Goal: Task Accomplishment & Management: Manage account settings

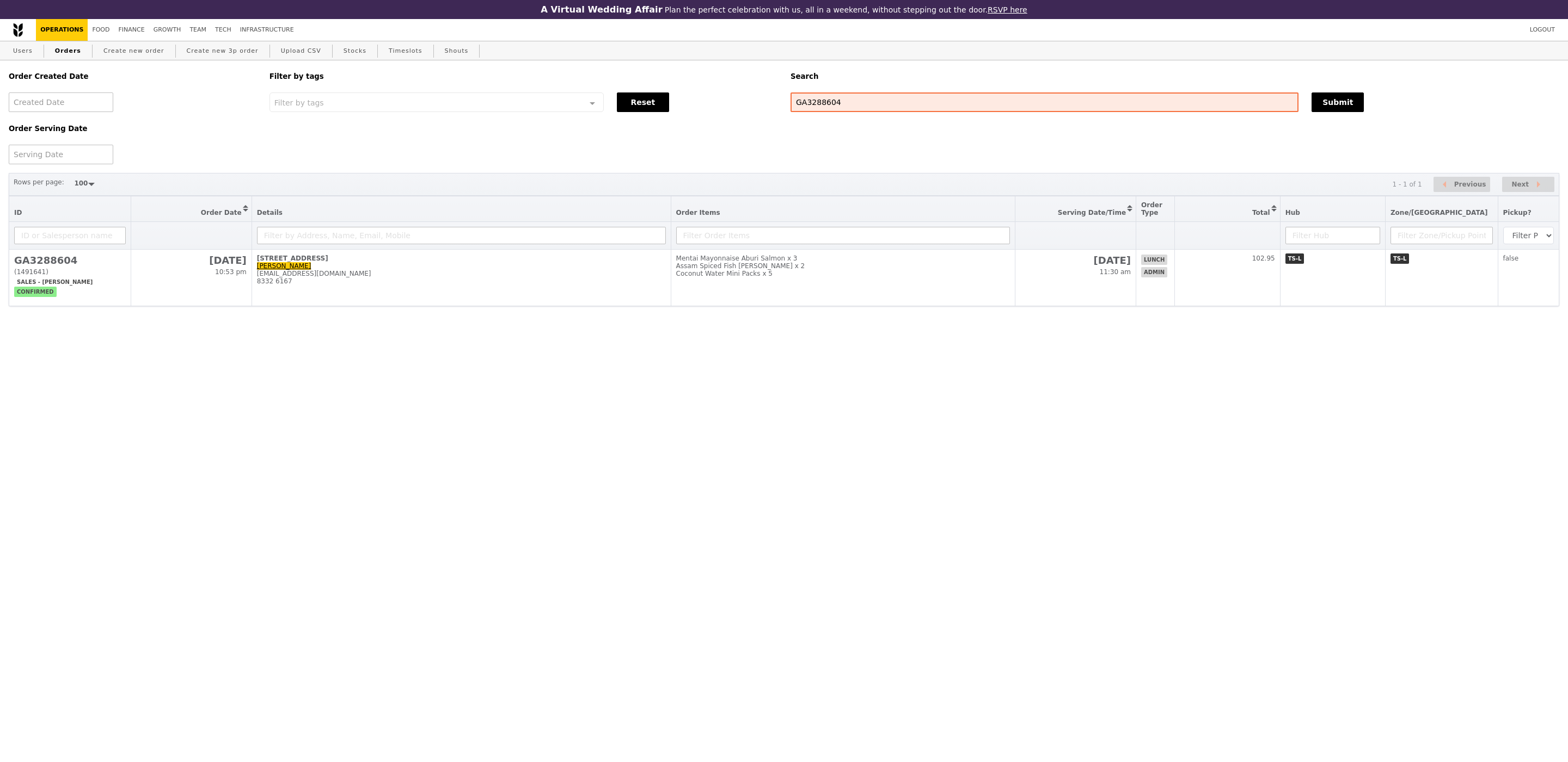
select select "100"
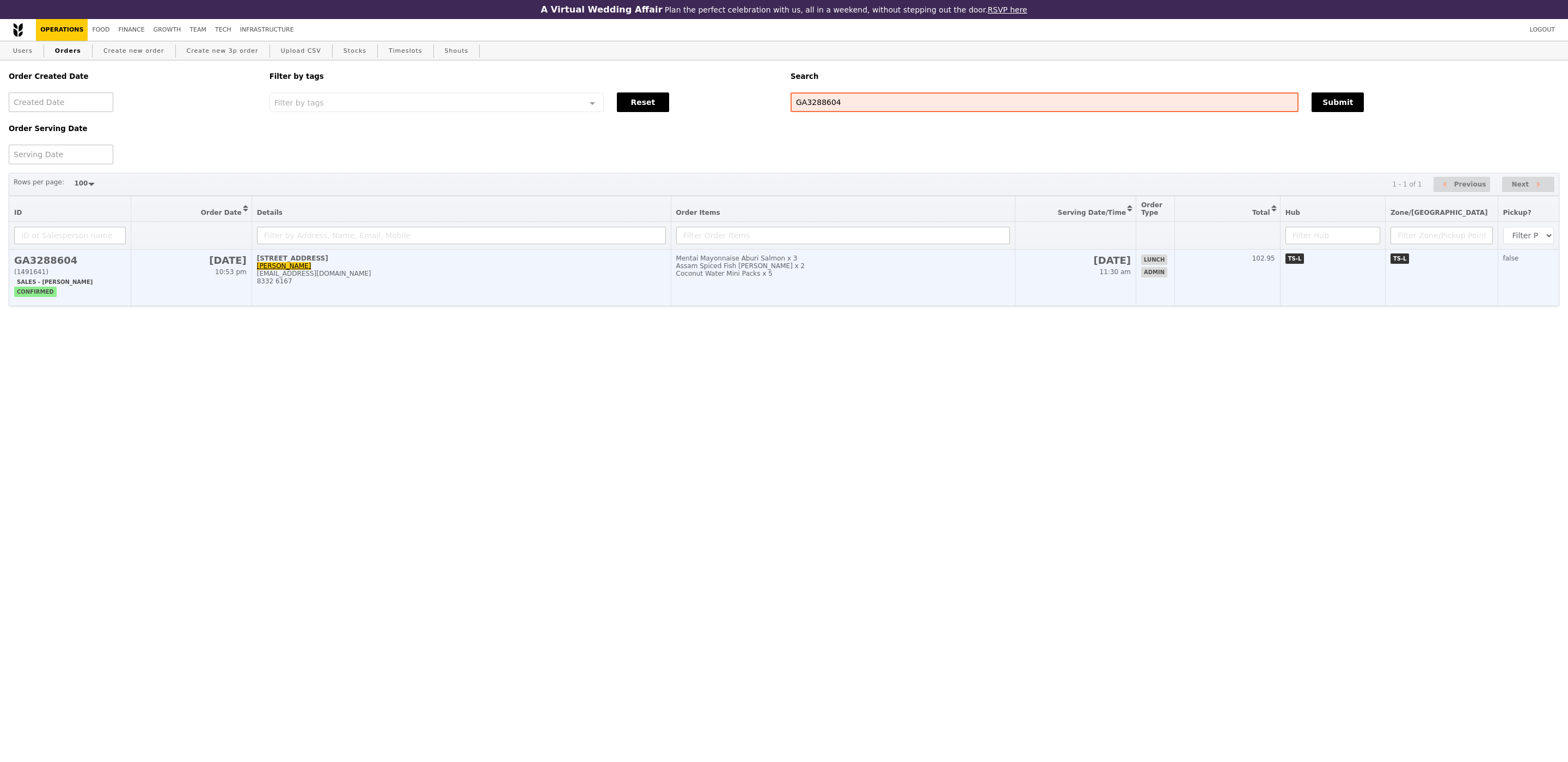
click at [822, 301] on td "Mentai Mayonnaise Aburi Salmon x 3 Assam Spiced Fish [PERSON_NAME] x 2 Coconut …" at bounding box center [843, 277] width 344 height 56
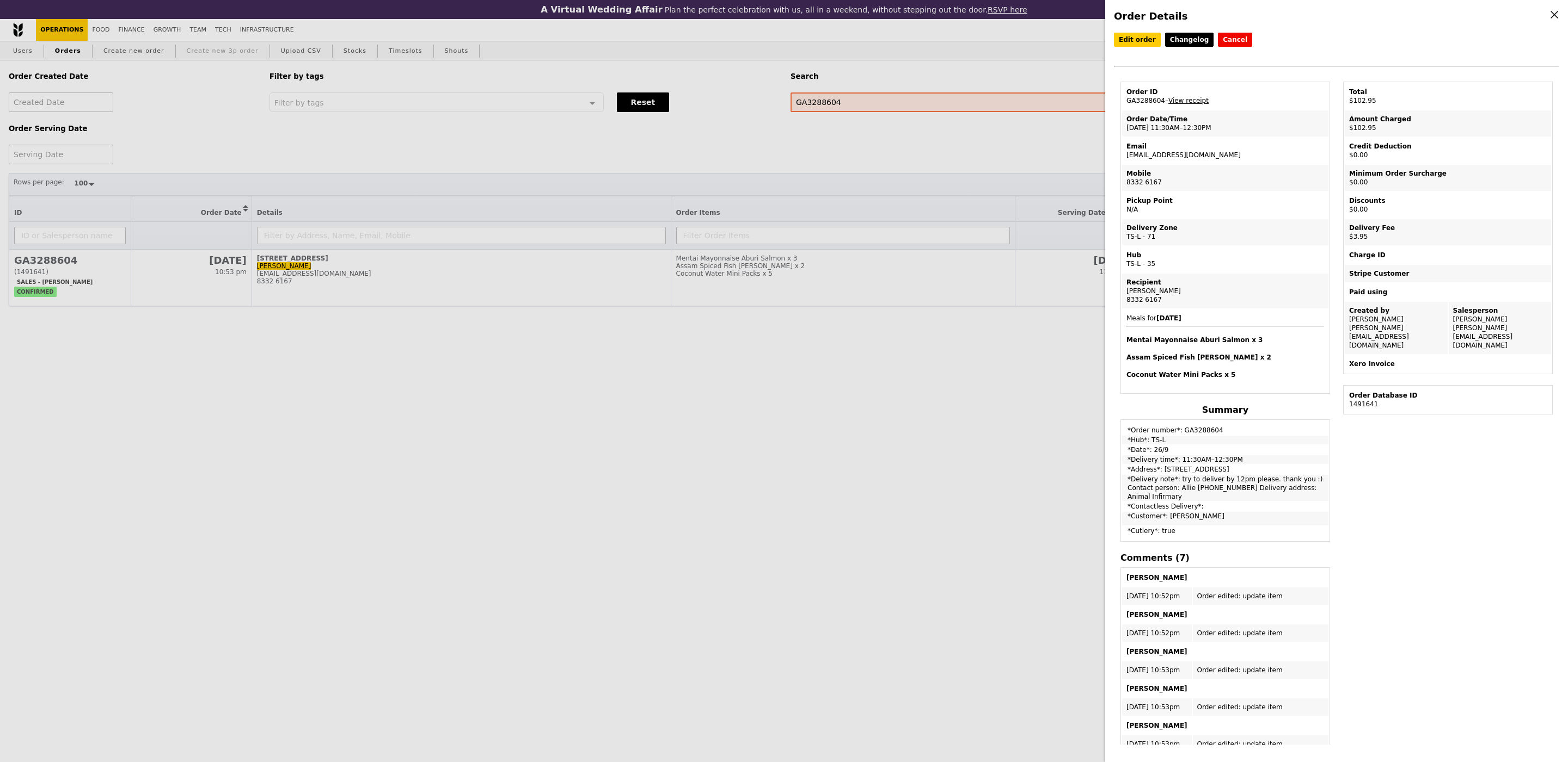
click at [213, 47] on div "Order Details Edit order Changelog Cancel Order ID GA3288604 – View receipt Ord…" at bounding box center [784, 381] width 1568 height 762
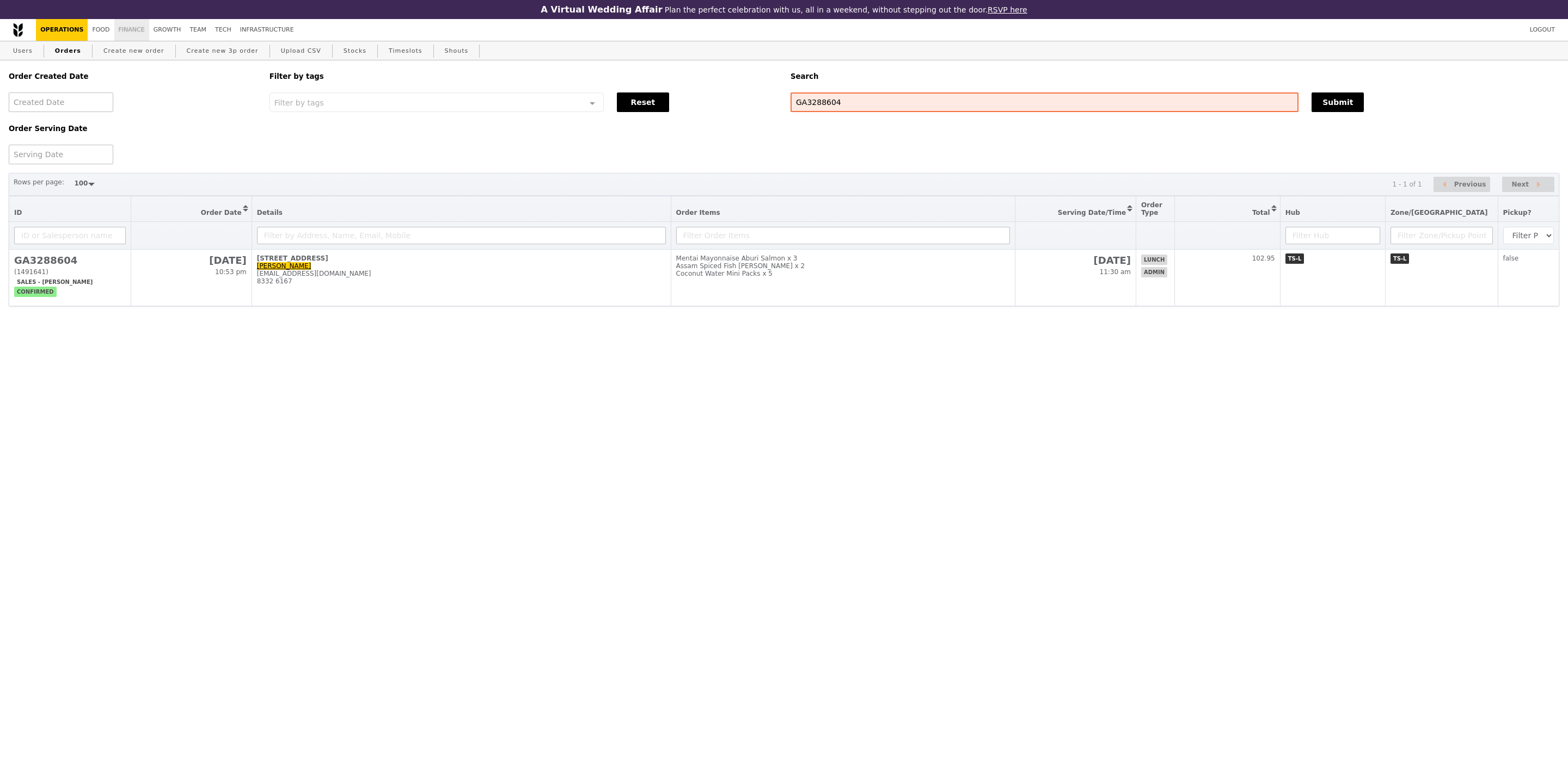
click at [132, 33] on link "Finance" at bounding box center [132, 30] width 35 height 22
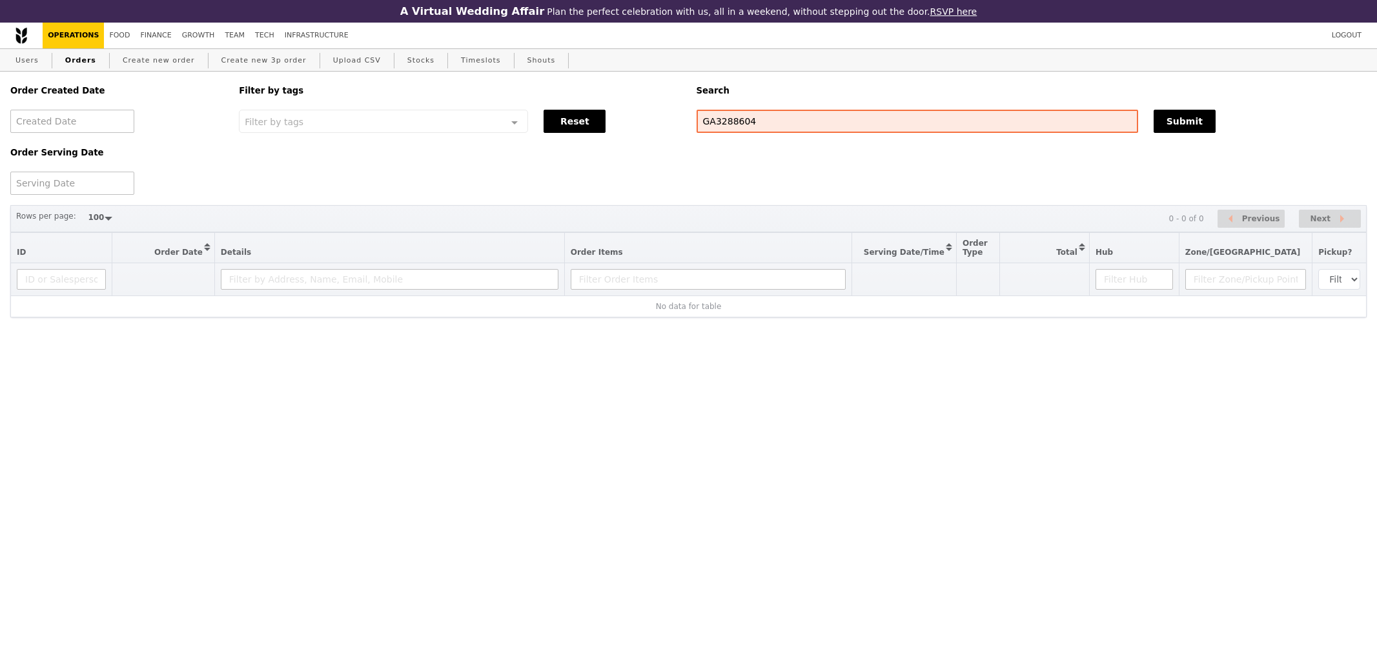
select select "100"
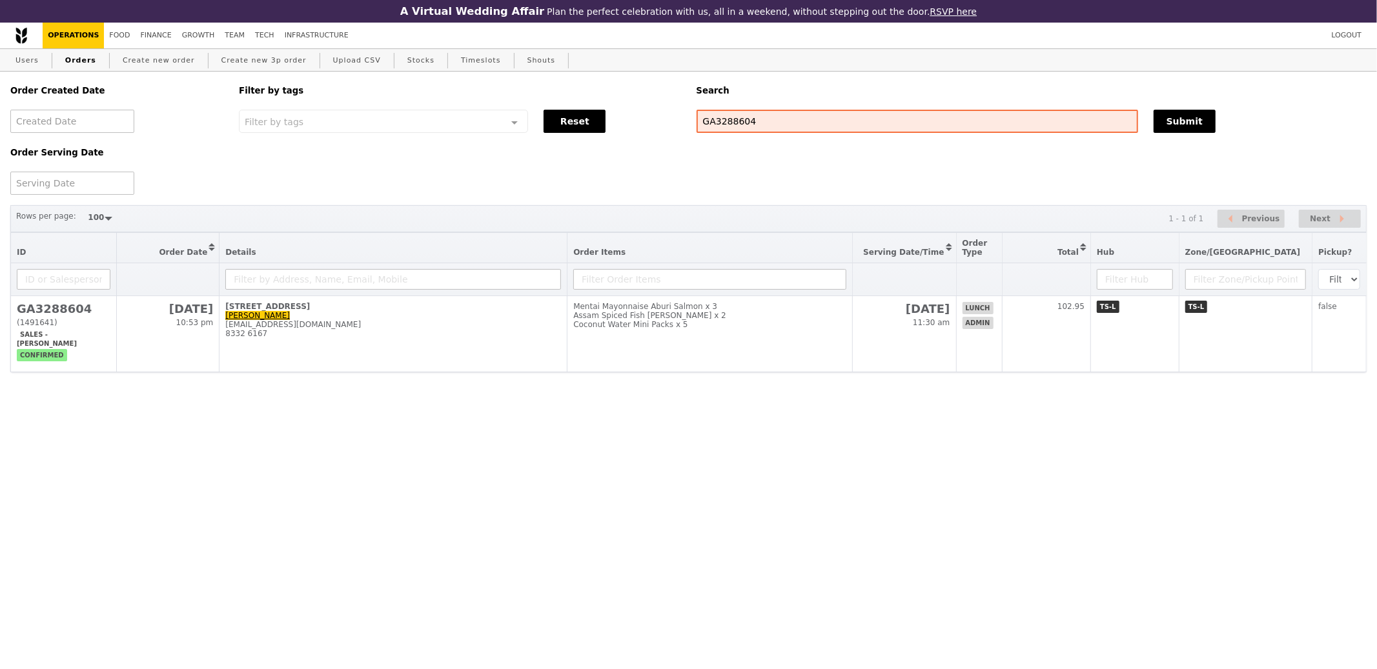
click at [817, 360] on td "Mentai Mayonnaise Aburi Salmon x 3 Assam Spiced Fish [PERSON_NAME] x 2 Coconut …" at bounding box center [709, 334] width 285 height 76
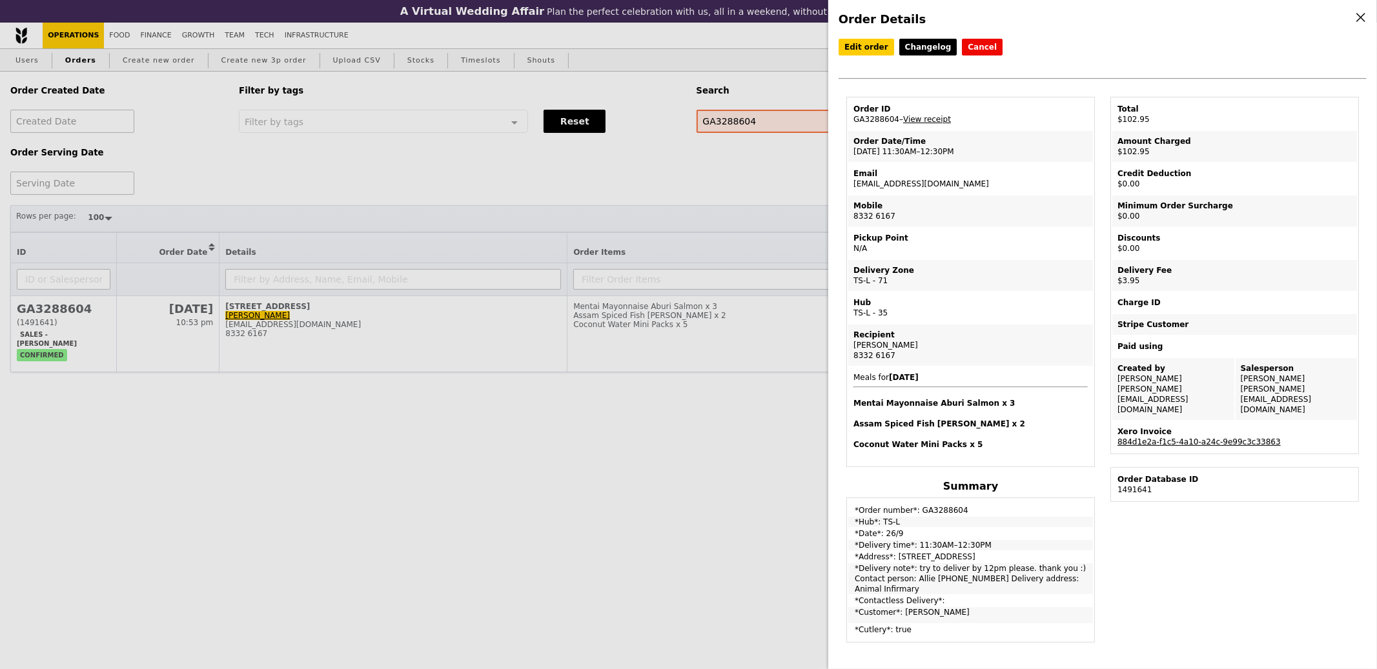
click at [1194, 438] on link "884d1e2a-f1c5-4a10-a24c-9e99c3c33863" at bounding box center [1198, 442] width 163 height 9
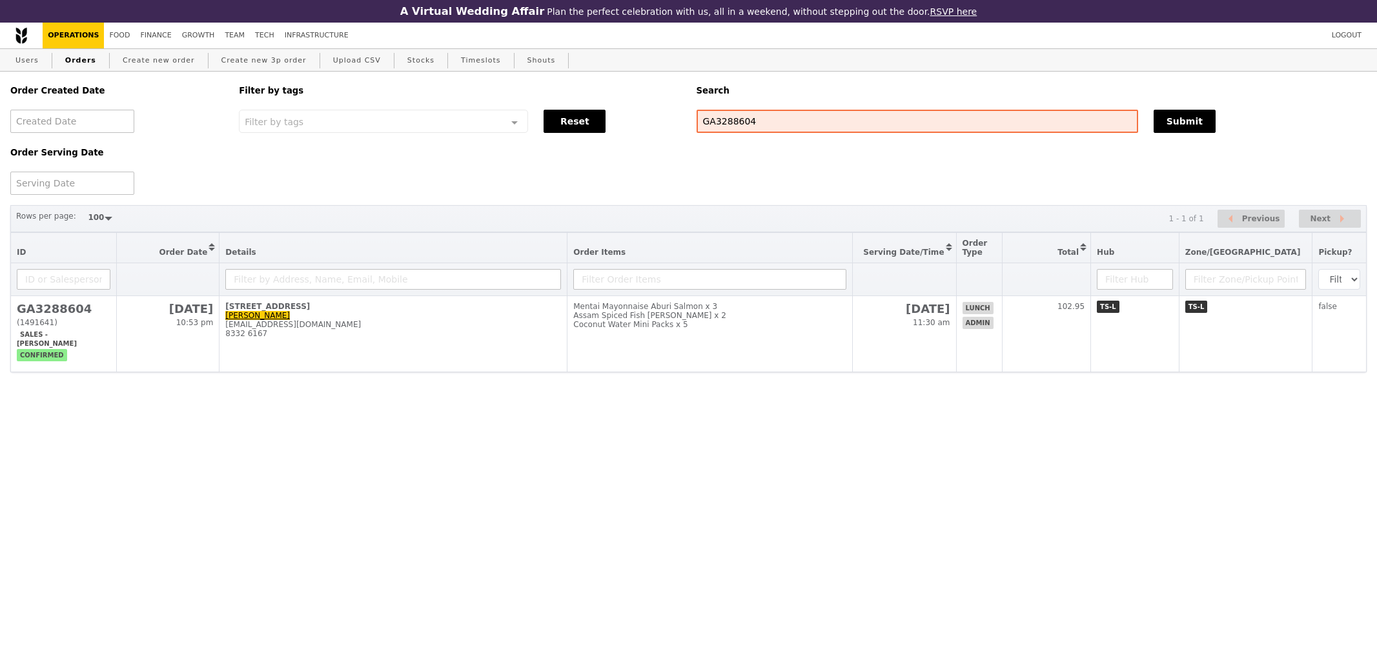
select select "100"
